Goal: Information Seeking & Learning: Learn about a topic

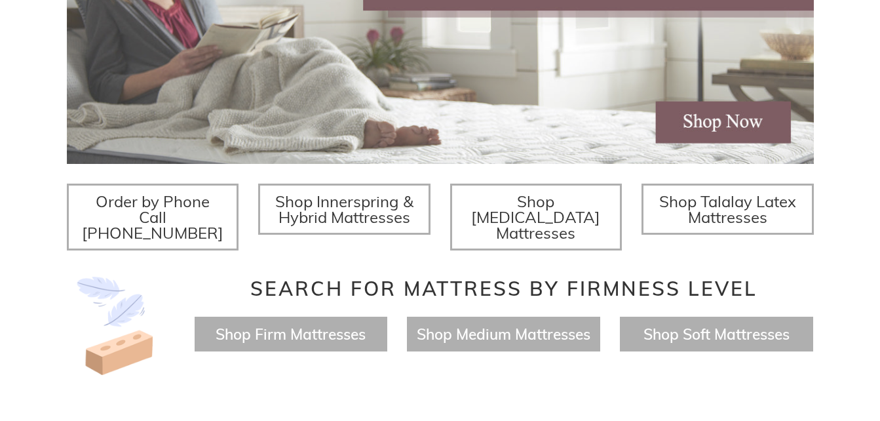
scroll to position [363, 0]
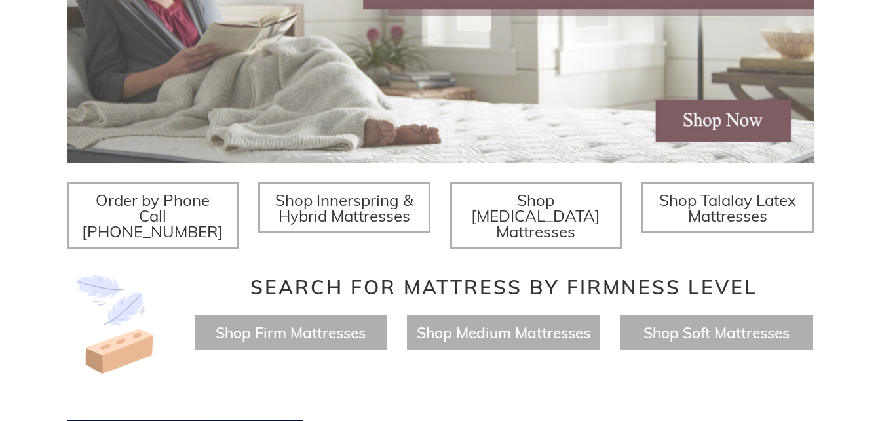
click at [754, 115] on img at bounding box center [440, 24] width 747 height 277
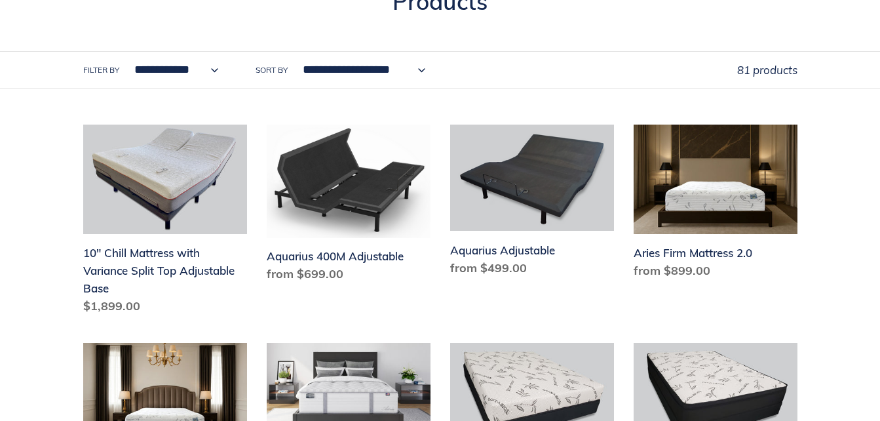
scroll to position [241, 0]
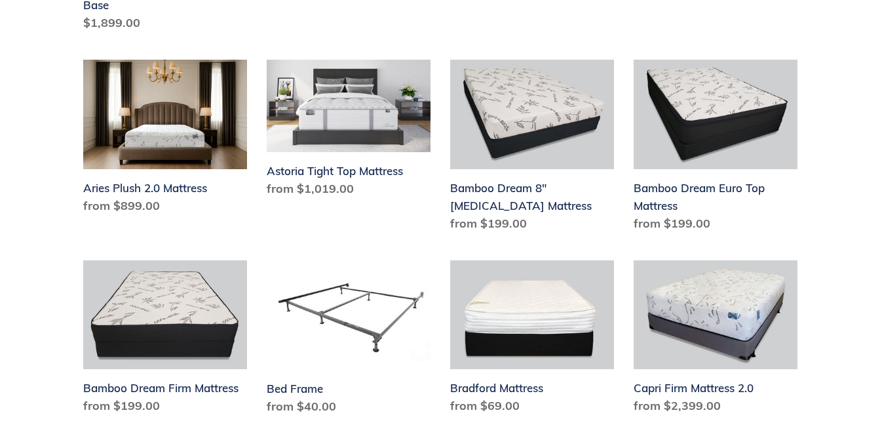
scroll to position [488, 0]
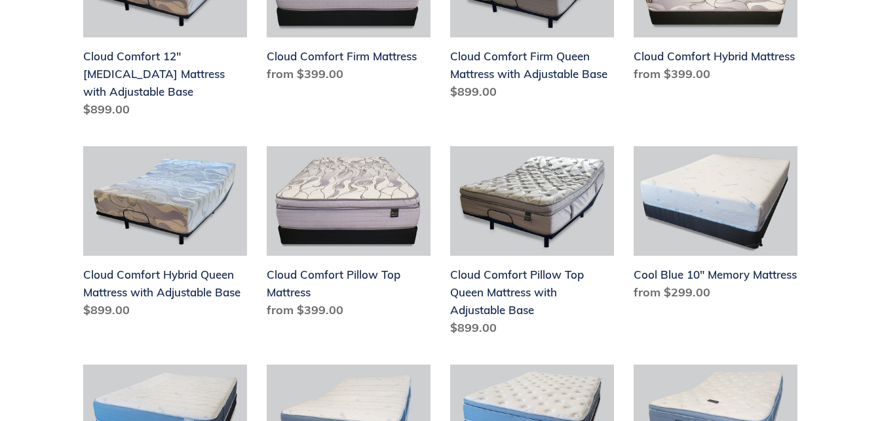
scroll to position [1204, 0]
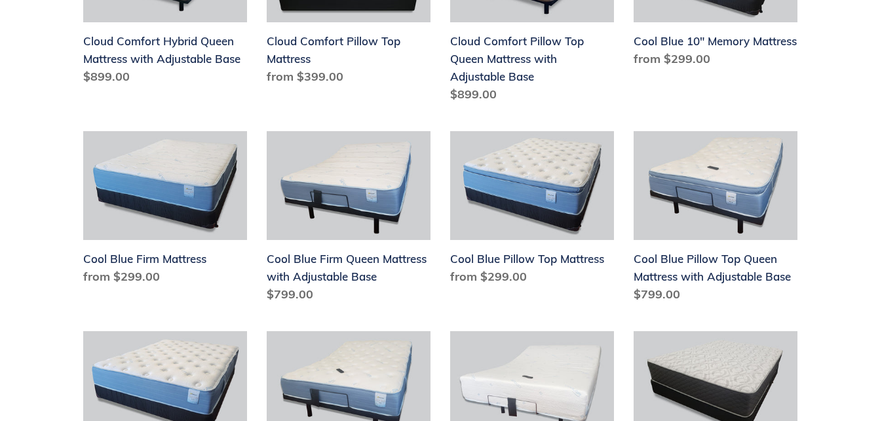
scroll to position [1438, 0]
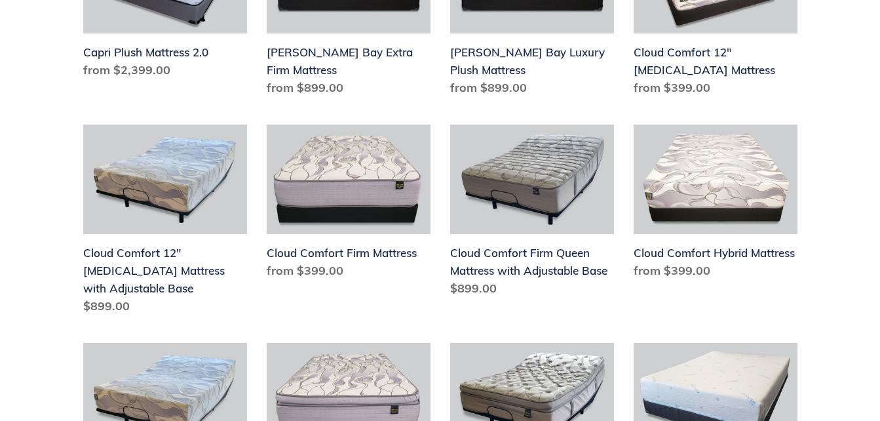
click at [837, 400] on div "**********" at bounding box center [440, 103] width 880 height 1834
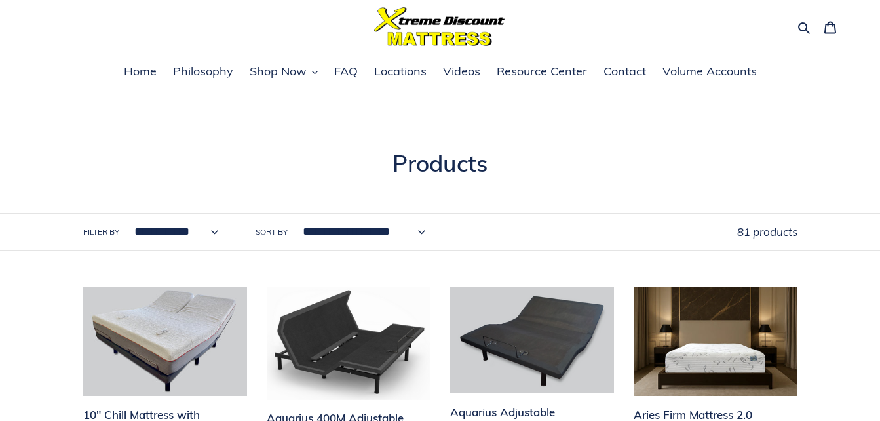
scroll to position [0, 0]
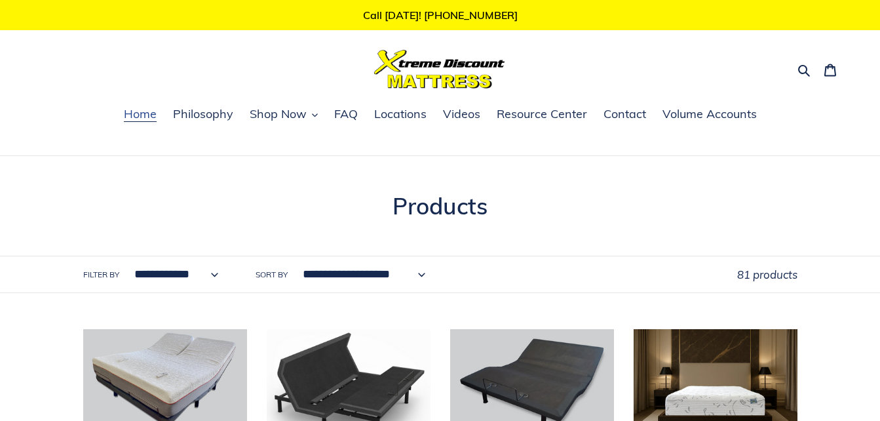
click at [144, 116] on span "Home" at bounding box center [140, 114] width 33 height 16
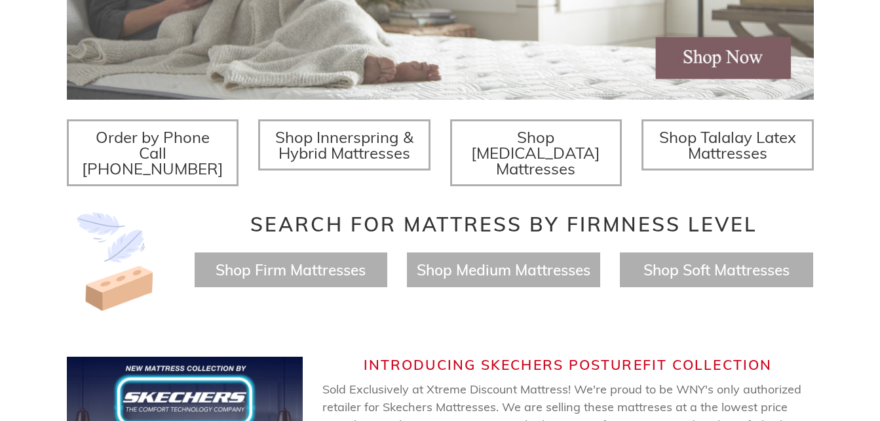
scroll to position [426, 0]
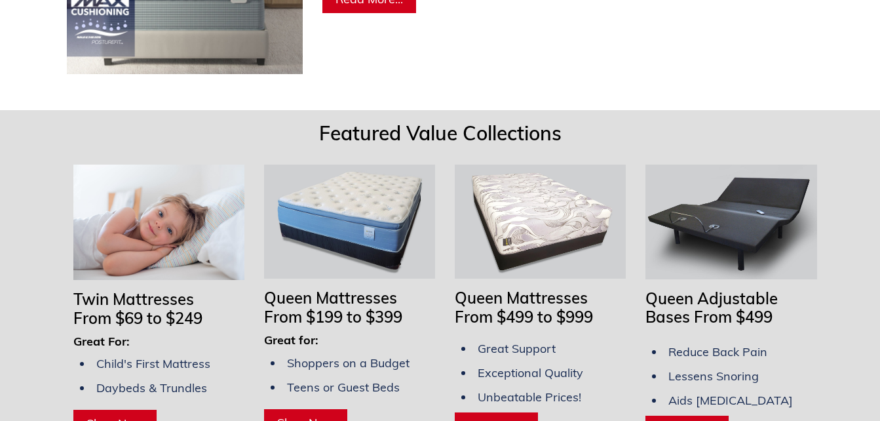
click at [815, 258] on img at bounding box center [731, 222] width 171 height 114
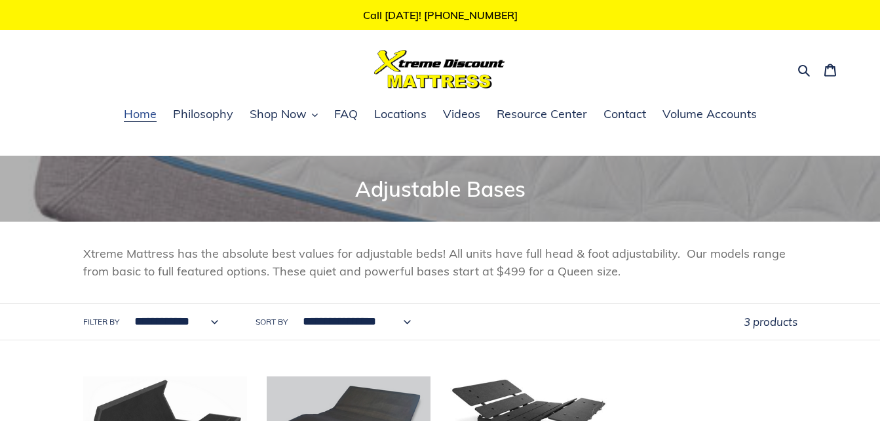
click at [149, 124] on link "Home" at bounding box center [140, 115] width 46 height 20
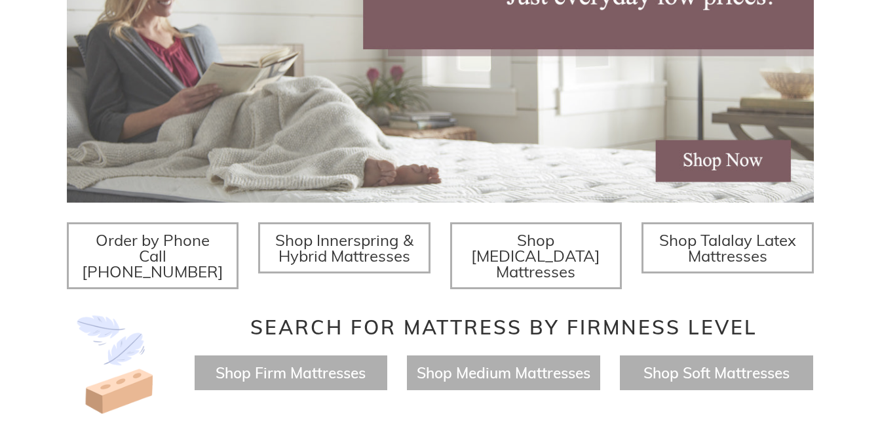
scroll to position [323, 0]
click at [583, 245] on span "Shop [MEDICAL_DATA] Mattresses" at bounding box center [535, 254] width 129 height 51
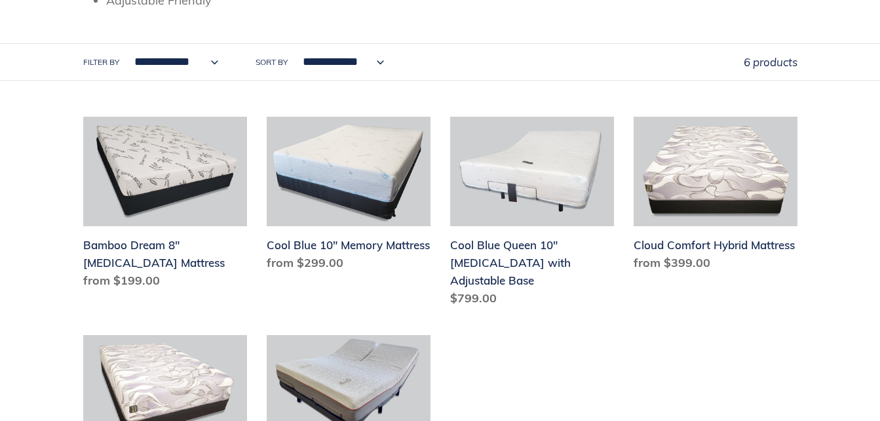
click at [846, 331] on div "**********" at bounding box center [440, 132] width 880 height 795
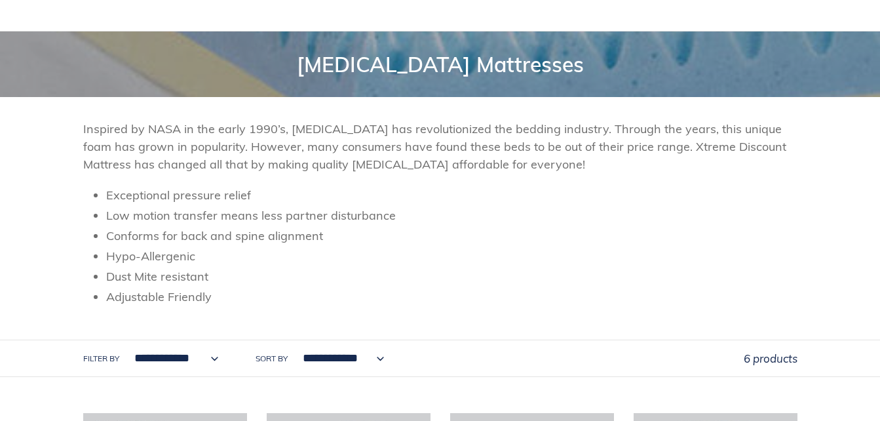
scroll to position [113, 0]
